Goal: Find specific page/section

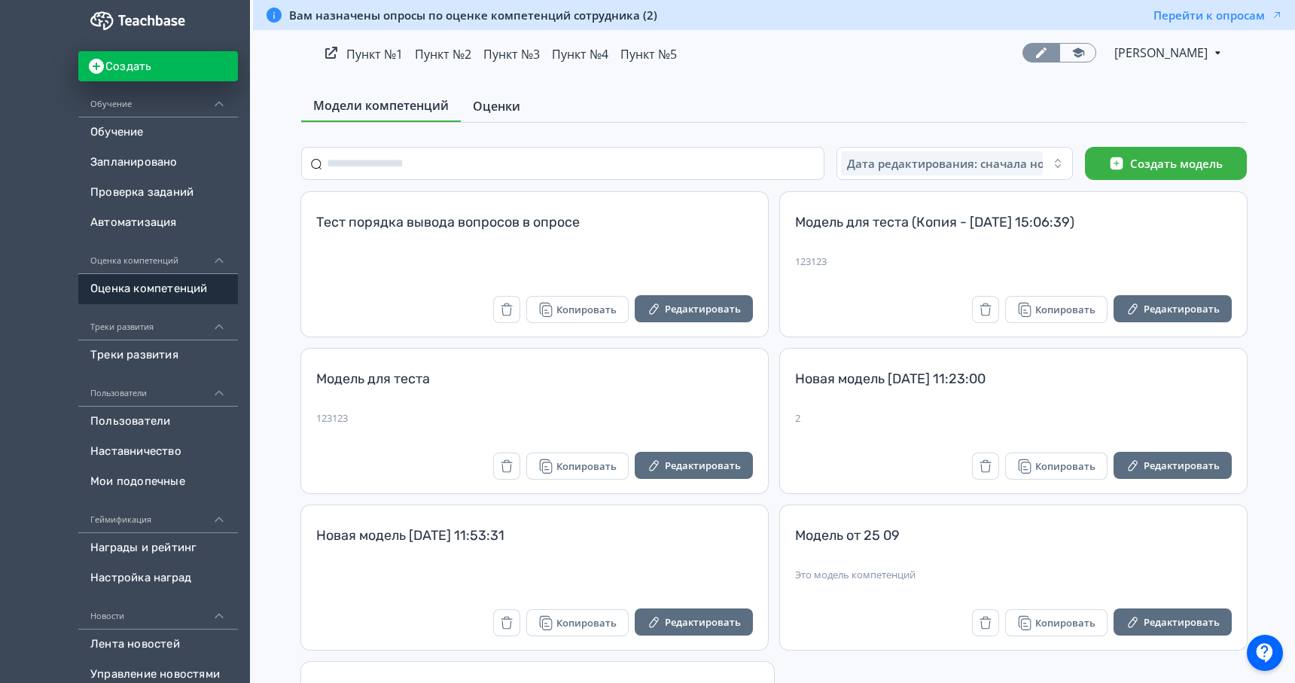
click at [471, 103] on link "Оценки" at bounding box center [497, 106] width 72 height 30
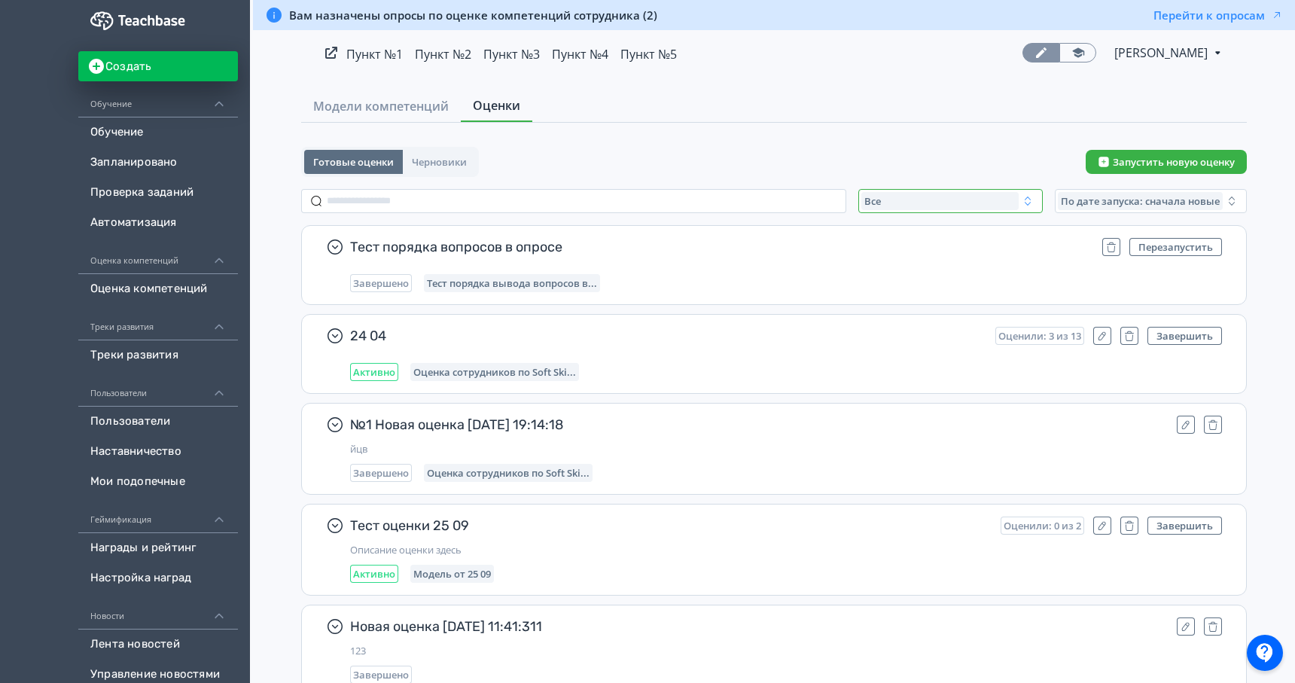
click at [901, 190] on button "Все" at bounding box center [950, 201] width 184 height 24
click at [905, 255] on span "Активные" at bounding box center [905, 262] width 55 height 15
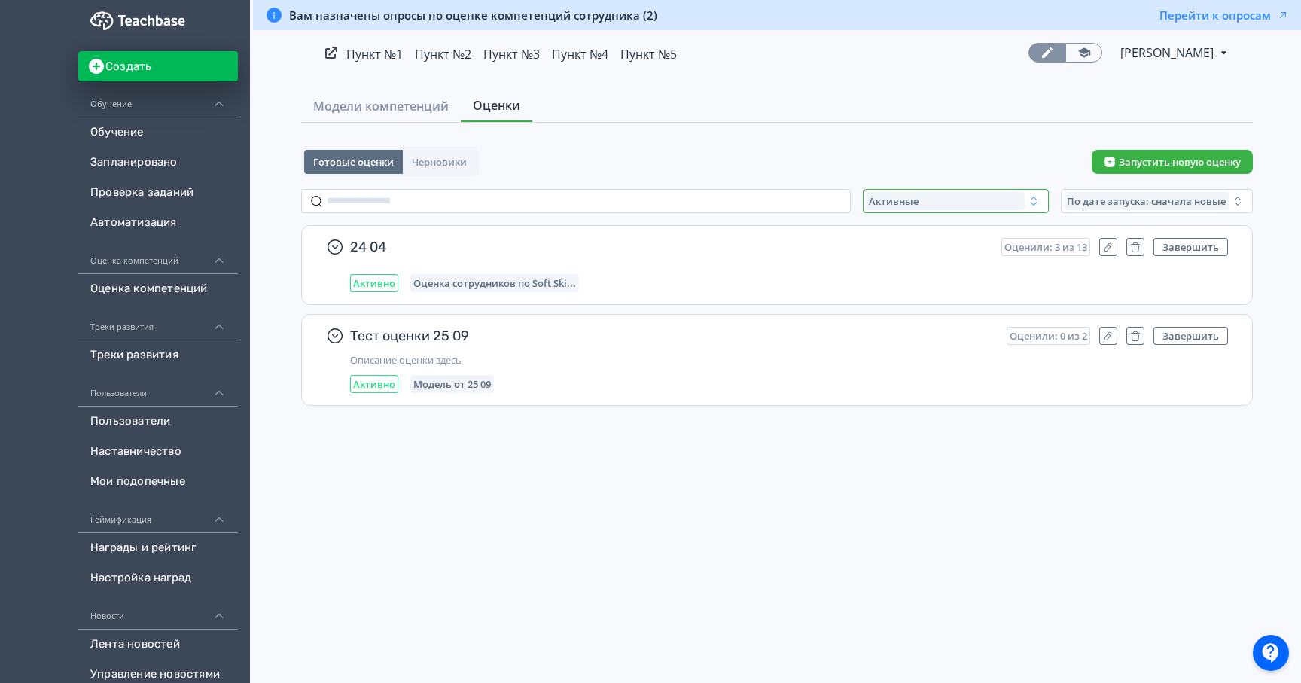
click at [923, 209] on div "Активные" at bounding box center [945, 201] width 159 height 18
click at [900, 288] on span "Завершенные" at bounding box center [921, 289] width 78 height 15
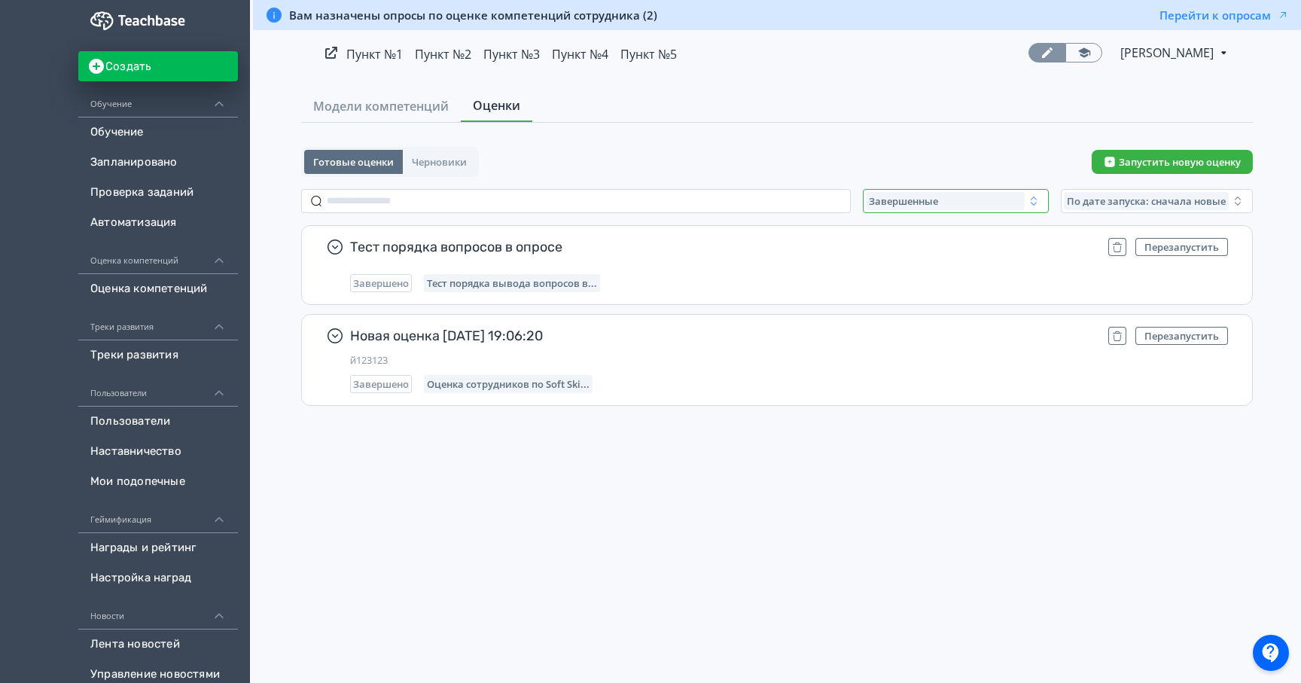
click at [920, 201] on span "Завершенные" at bounding box center [903, 201] width 69 height 12
click at [904, 241] on button "Все" at bounding box center [1013, 235] width 263 height 27
